Goal: Find specific page/section: Find specific page/section

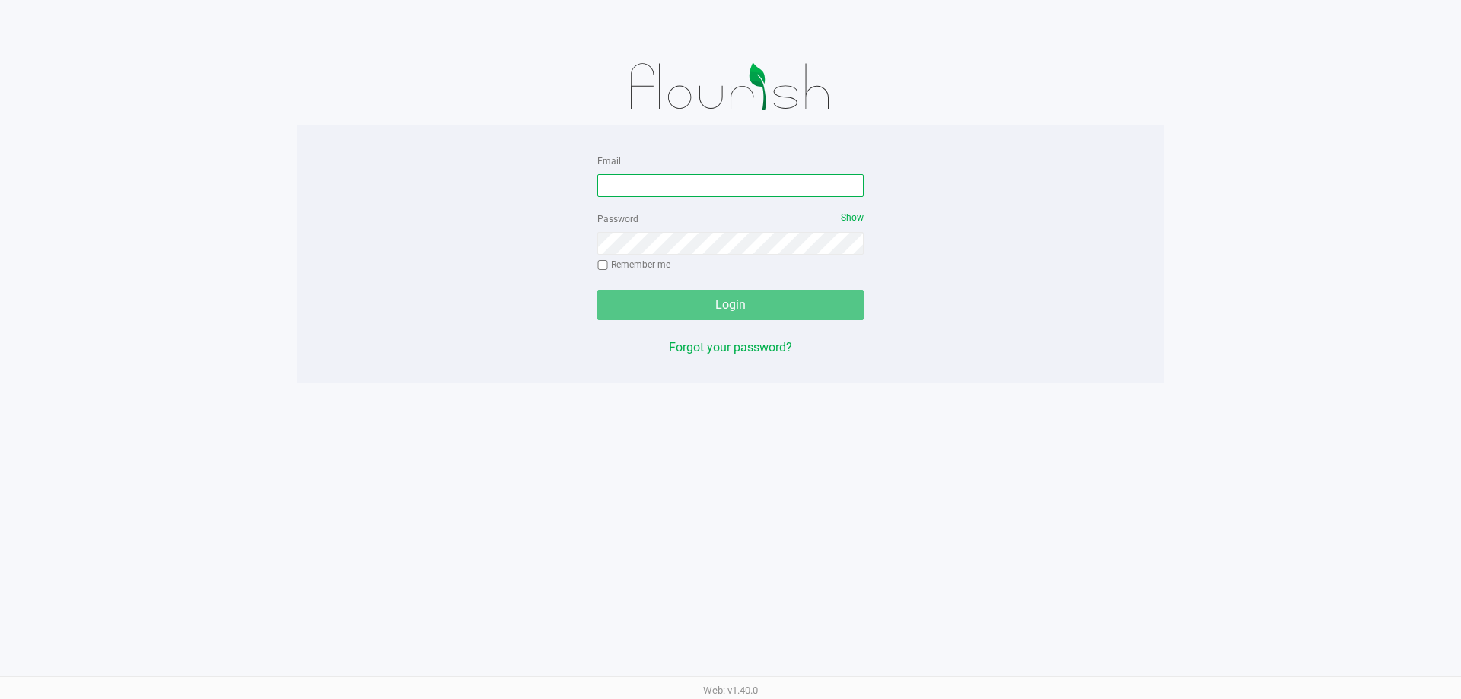
click at [696, 176] on input "Email" at bounding box center [730, 185] width 266 height 23
type input "[EMAIL_ADDRESS][DOMAIN_NAME]"
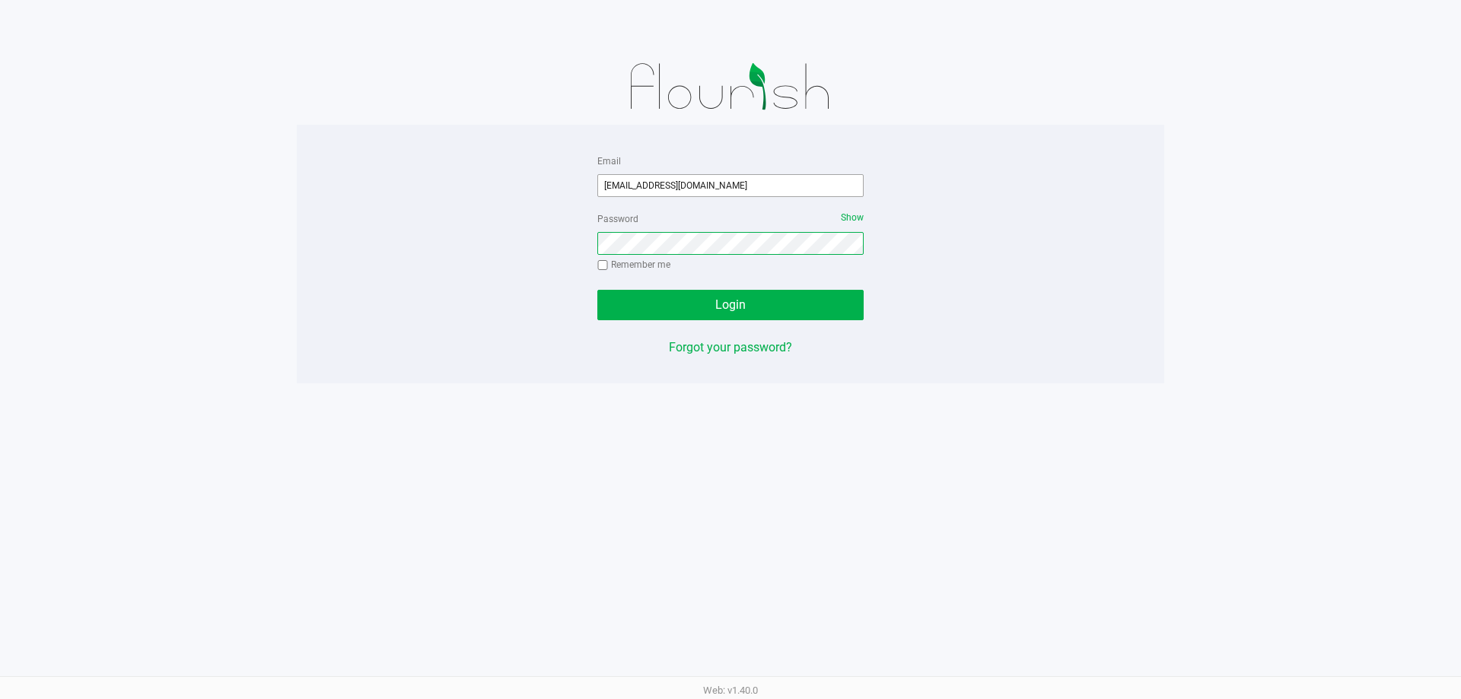
click at [597, 290] on button "Login" at bounding box center [730, 305] width 266 height 30
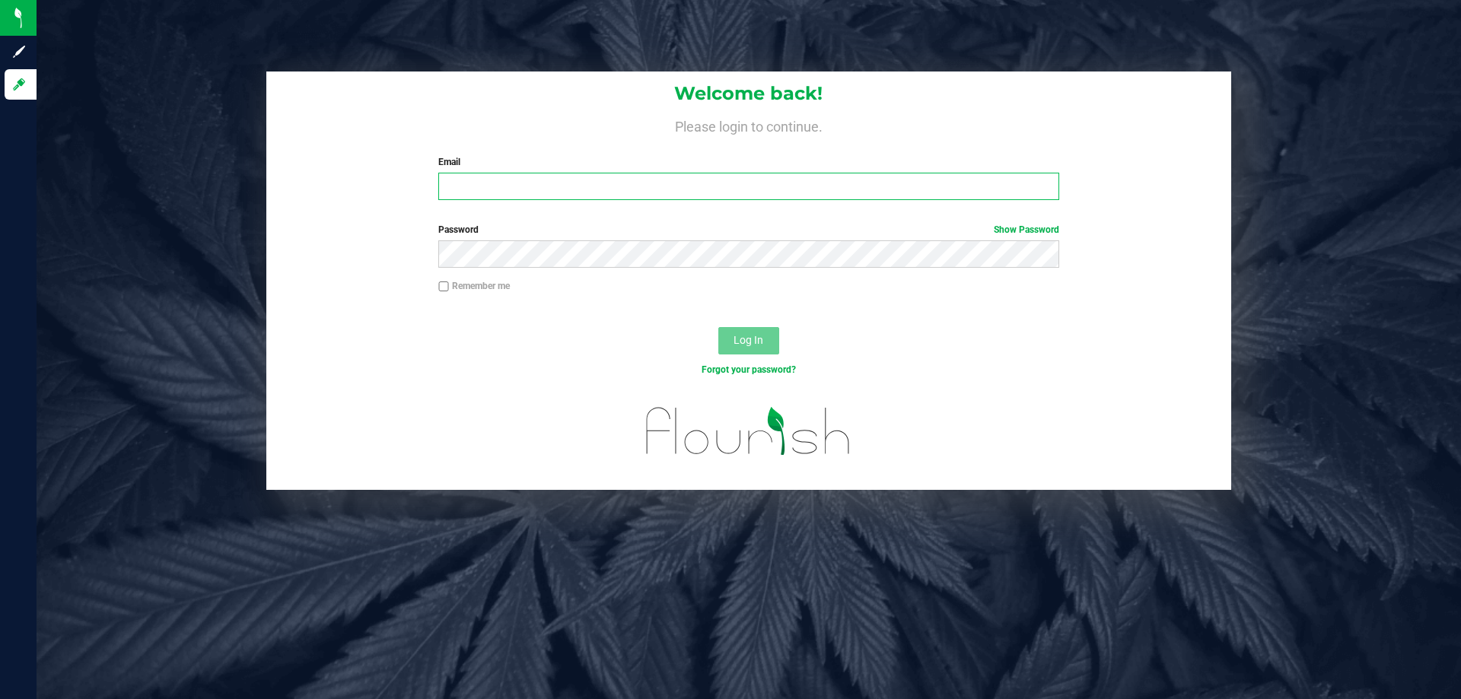
click at [508, 193] on input "Email" at bounding box center [748, 186] width 620 height 27
type input "[EMAIL_ADDRESS][DOMAIN_NAME]"
click at [718, 327] on button "Log In" at bounding box center [748, 340] width 61 height 27
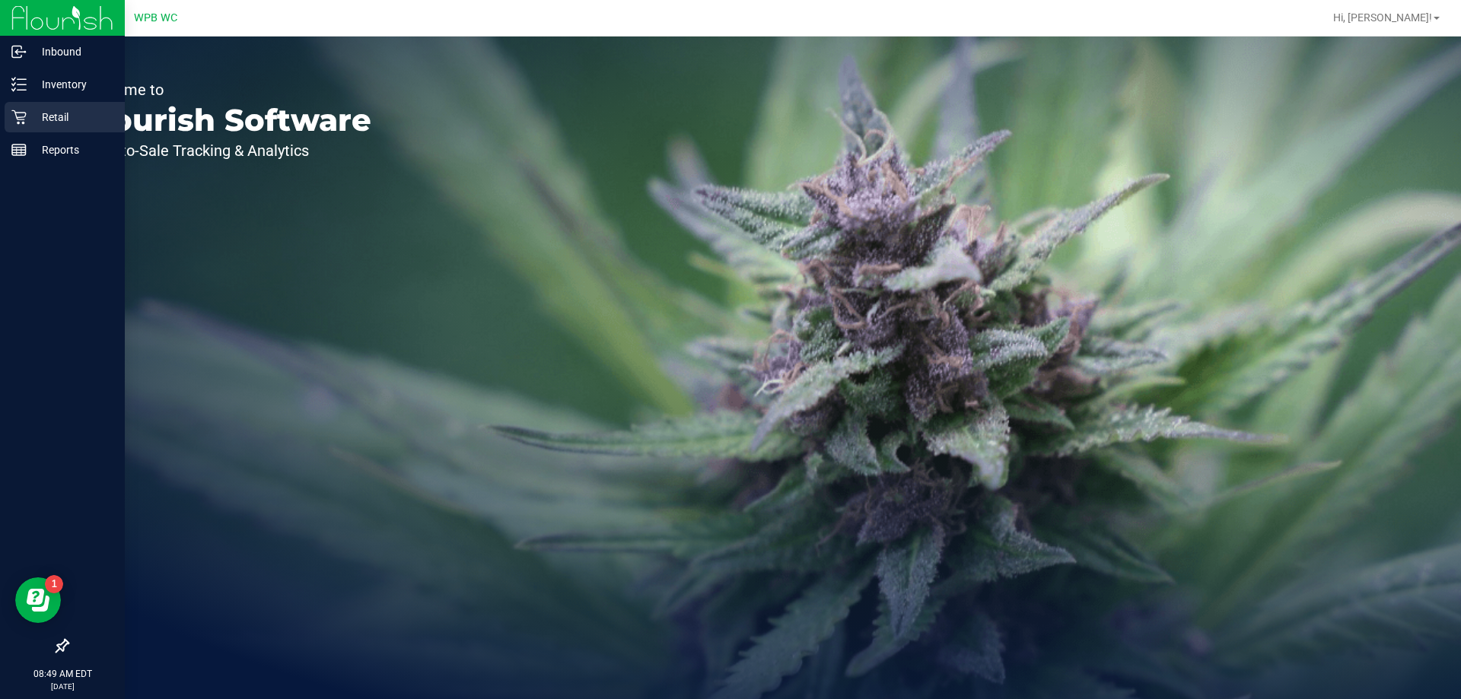
click at [35, 116] on p "Retail" at bounding box center [72, 117] width 91 height 18
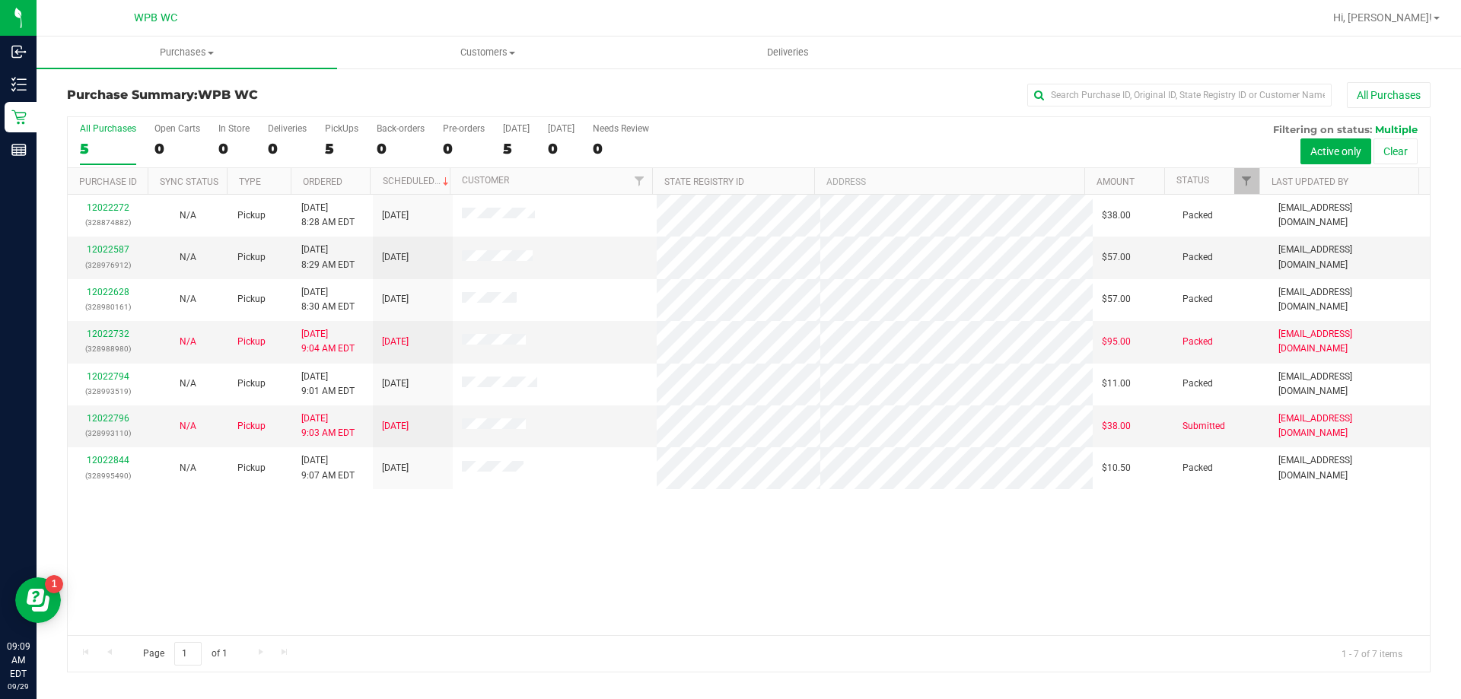
click at [221, 526] on div "12022272 (328874882) N/A Pickup [DATE] 8:28 AM EDT 9/29/2025 $38.00 Packed [EMA…" at bounding box center [749, 415] width 1362 height 440
